Goal: Find specific page/section: Find specific page/section

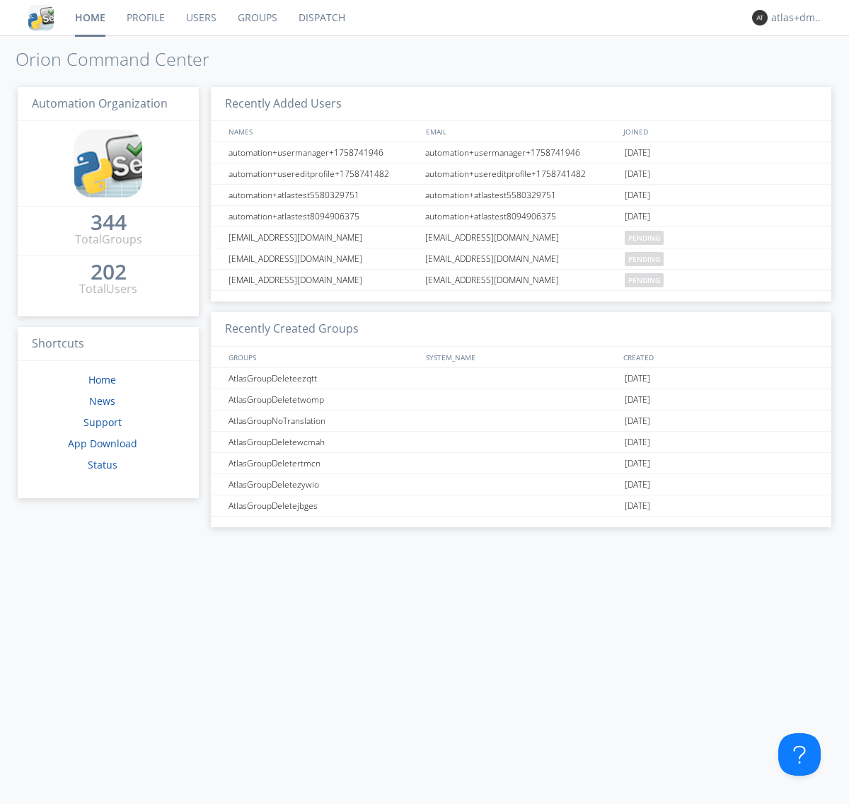
click at [321, 18] on link "Dispatch" at bounding box center [322, 17] width 68 height 35
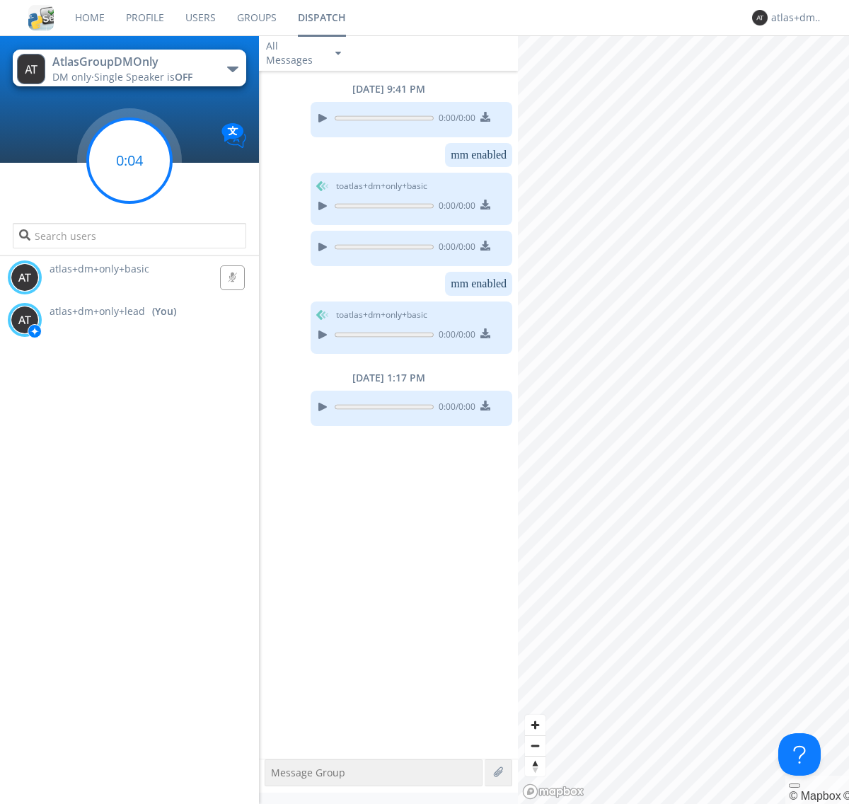
click at [129, 161] on g at bounding box center [129, 160] width 83 height 83
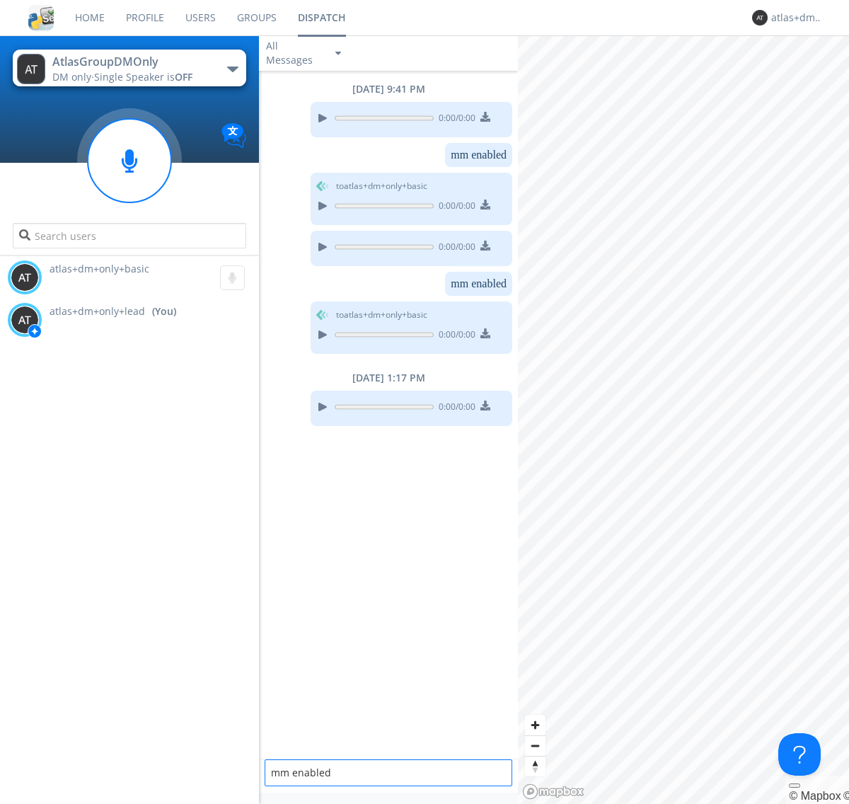
type textarea "mm enabled"
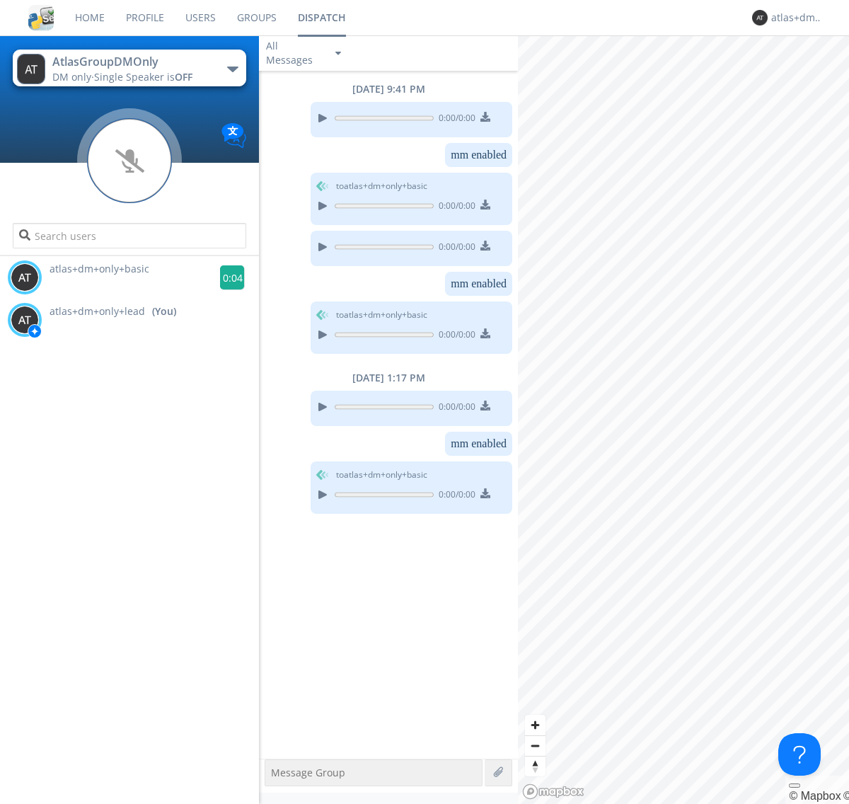
click at [226, 277] on g at bounding box center [232, 277] width 25 height 25
click at [794, 18] on div "atlas+dm+only+lead" at bounding box center [797, 18] width 53 height 14
